Goal: Find specific page/section: Find specific page/section

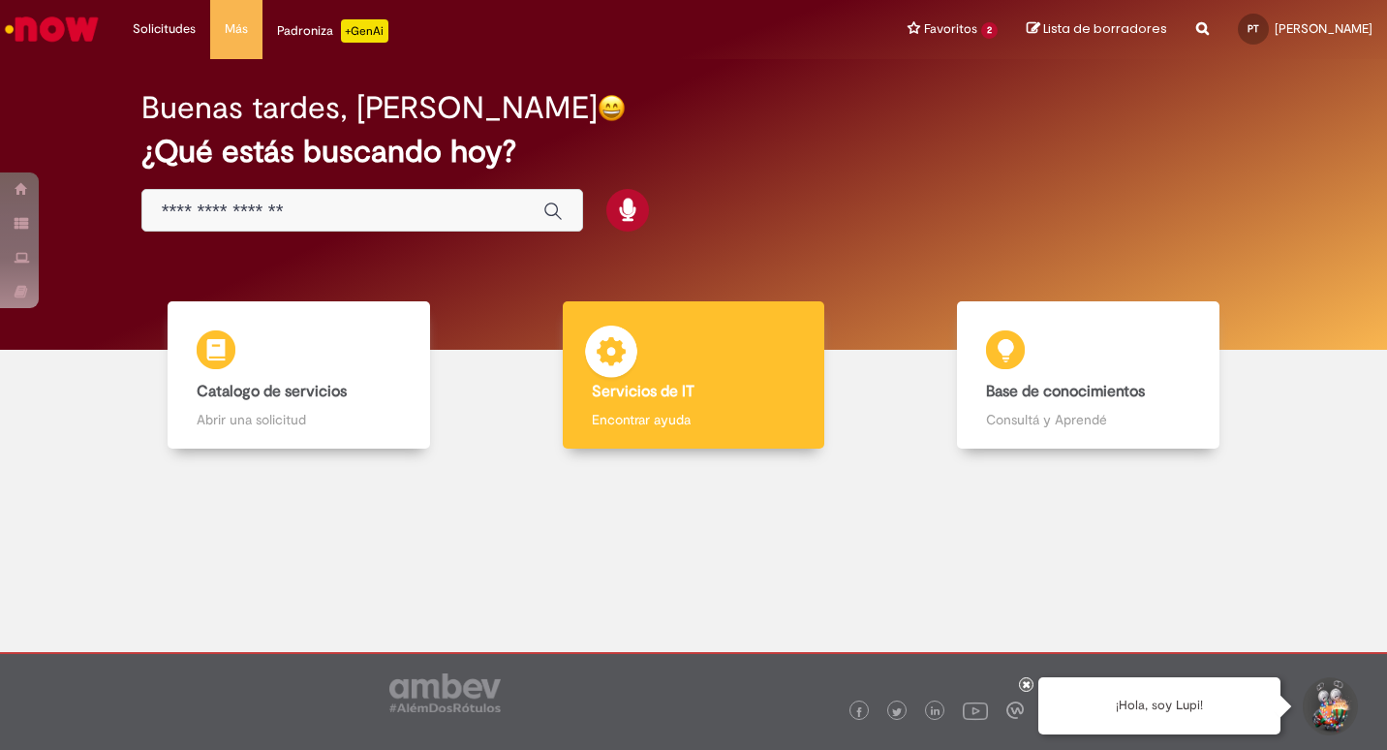
click at [717, 372] on div "Servicios de IT Servicios de IT Encontrar ayuda" at bounding box center [694, 375] width 263 height 148
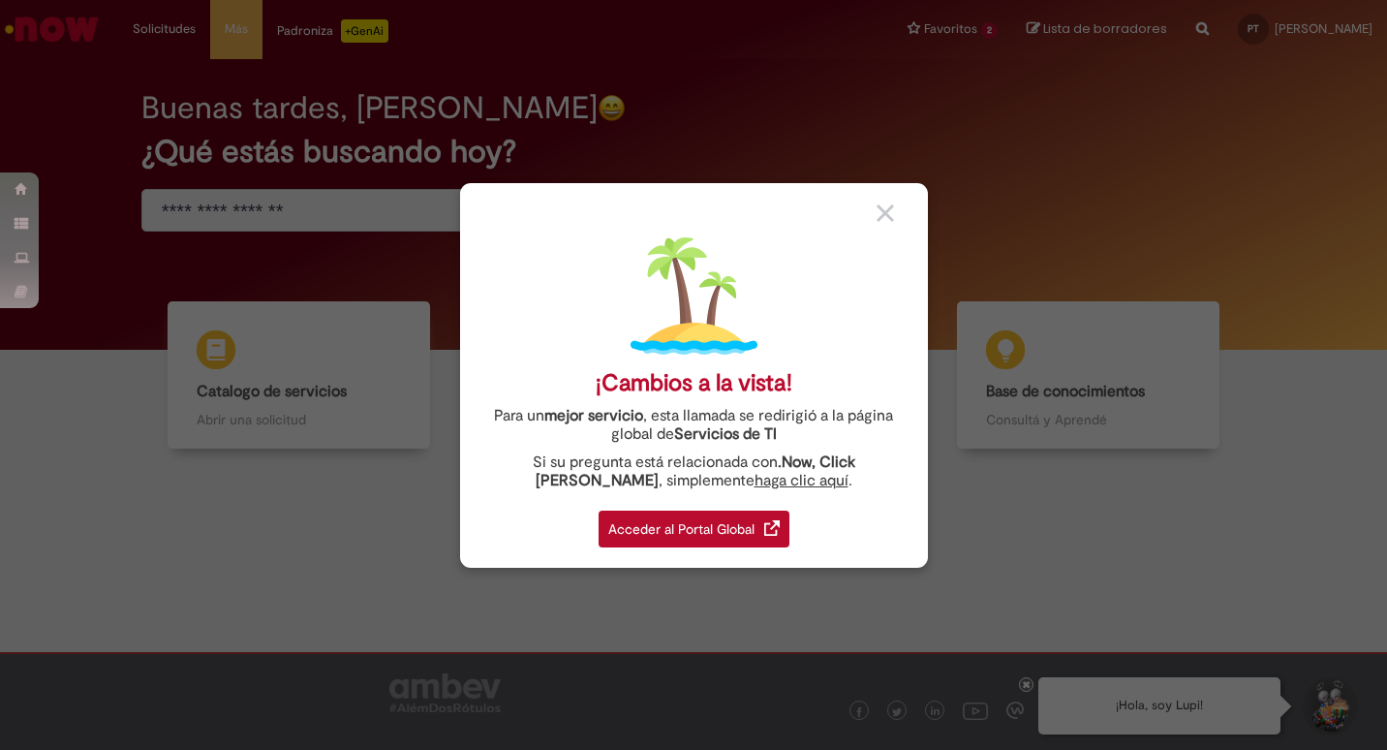
click at [887, 213] on img at bounding box center [885, 212] width 17 height 17
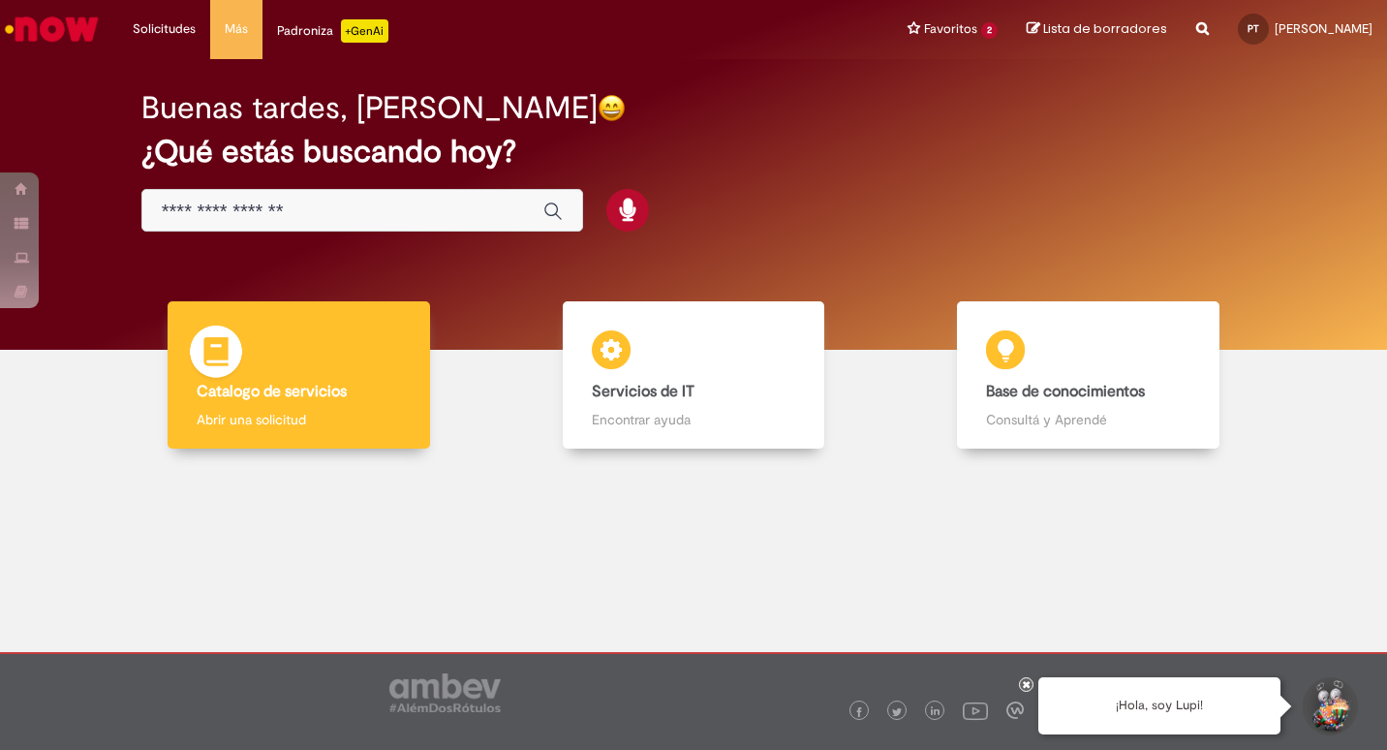
click at [264, 342] on div "Catalogo de servicios Catalogo de servicios Abrir una solicitud" at bounding box center [299, 375] width 263 height 148
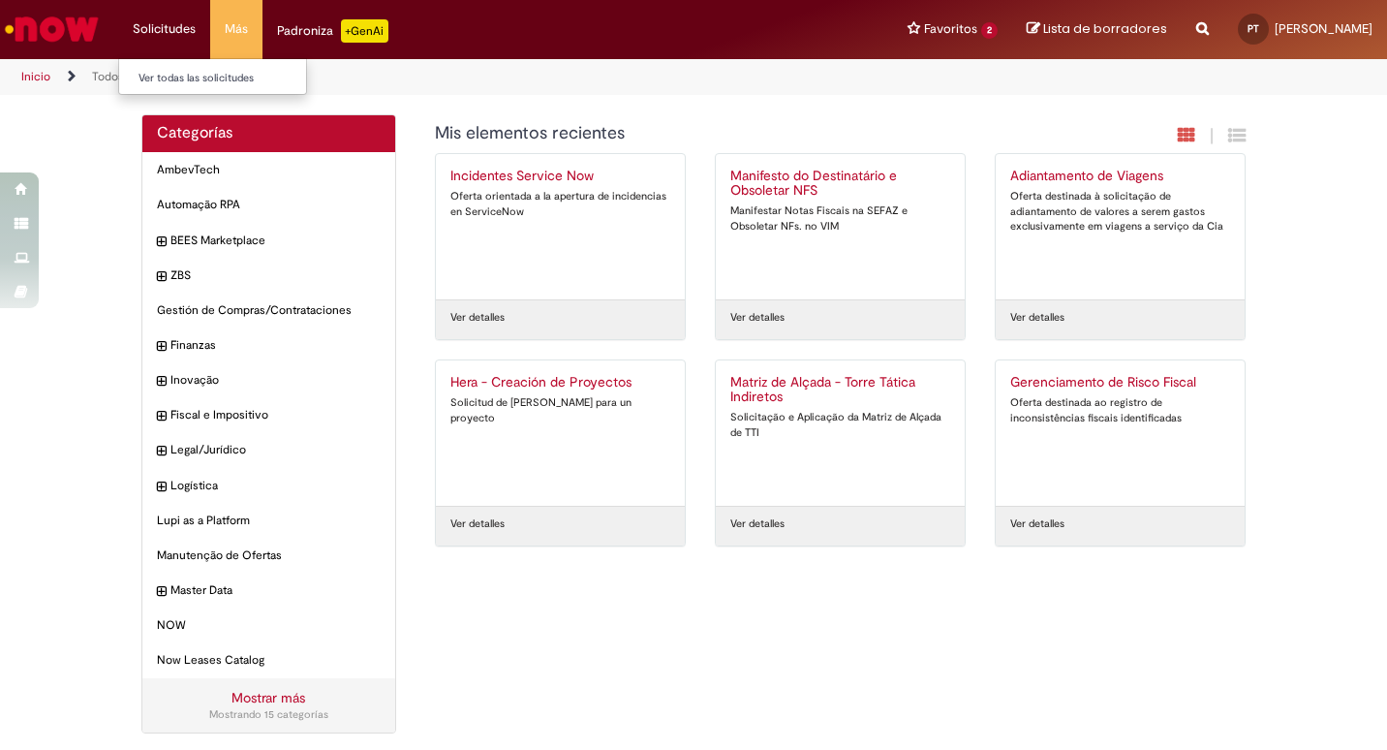
click at [184, 18] on li "Solicitudes Ver todas las solicitudes" at bounding box center [164, 29] width 92 height 58
click at [942, 23] on li "Favoritos 2 Ver todos los favoritos ABM Clientes ABM Clientes" at bounding box center [952, 29] width 119 height 58
